Goal: Task Accomplishment & Management: Complete application form

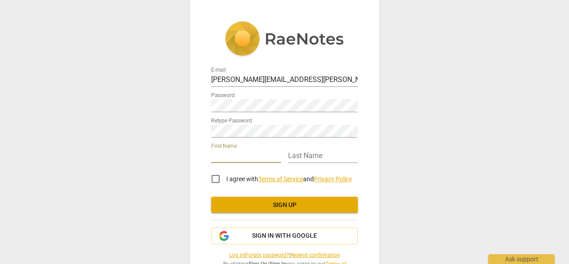
click at [223, 157] on input "text" at bounding box center [246, 156] width 70 height 13
type input "[PERSON_NAME]"
click at [216, 180] on input "I agree with Terms of Service and Privacy Policy" at bounding box center [215, 178] width 21 height 21
checkbox input "true"
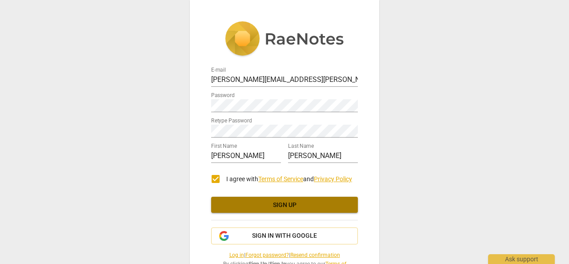
click at [295, 207] on span "Sign up" at bounding box center [284, 205] width 133 height 9
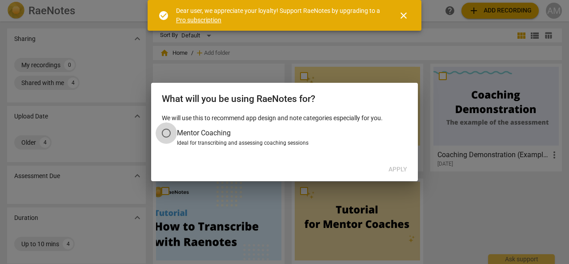
click at [167, 134] on input "Mentor Coaching" at bounding box center [166, 132] width 21 height 21
radio input "false"
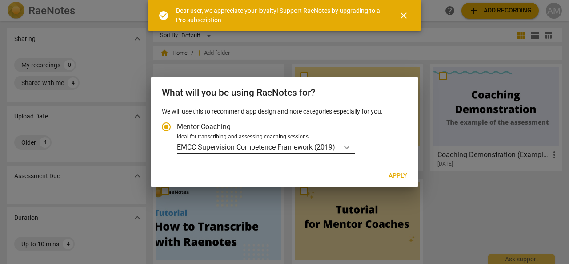
click at [350, 148] on icon "Account type" at bounding box center [346, 147] width 5 height 3
click at [0, 0] on input "Ideal for transcribing and assessing coaching sessions EMCC Supervision Compete…" at bounding box center [0, 0] width 0 height 0
click at [413, 16] on span "close" at bounding box center [403, 15] width 21 height 11
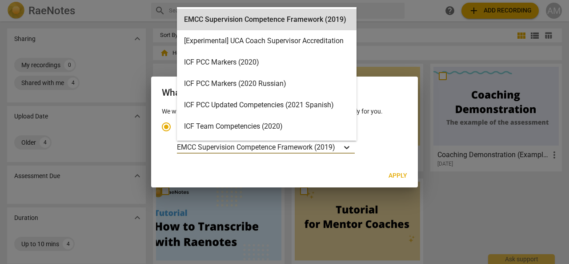
click at [351, 147] on icon "Account type" at bounding box center [347, 147] width 9 height 9
click at [0, 0] on input "Ideal for transcribing and assessing coaching sessions 16 results available. Us…" at bounding box center [0, 0] width 0 height 0
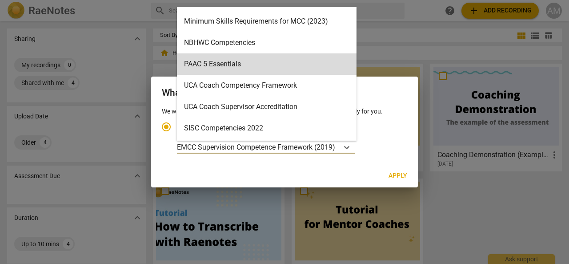
scroll to position [211, 0]
